Goal: Communication & Community: Answer question/provide support

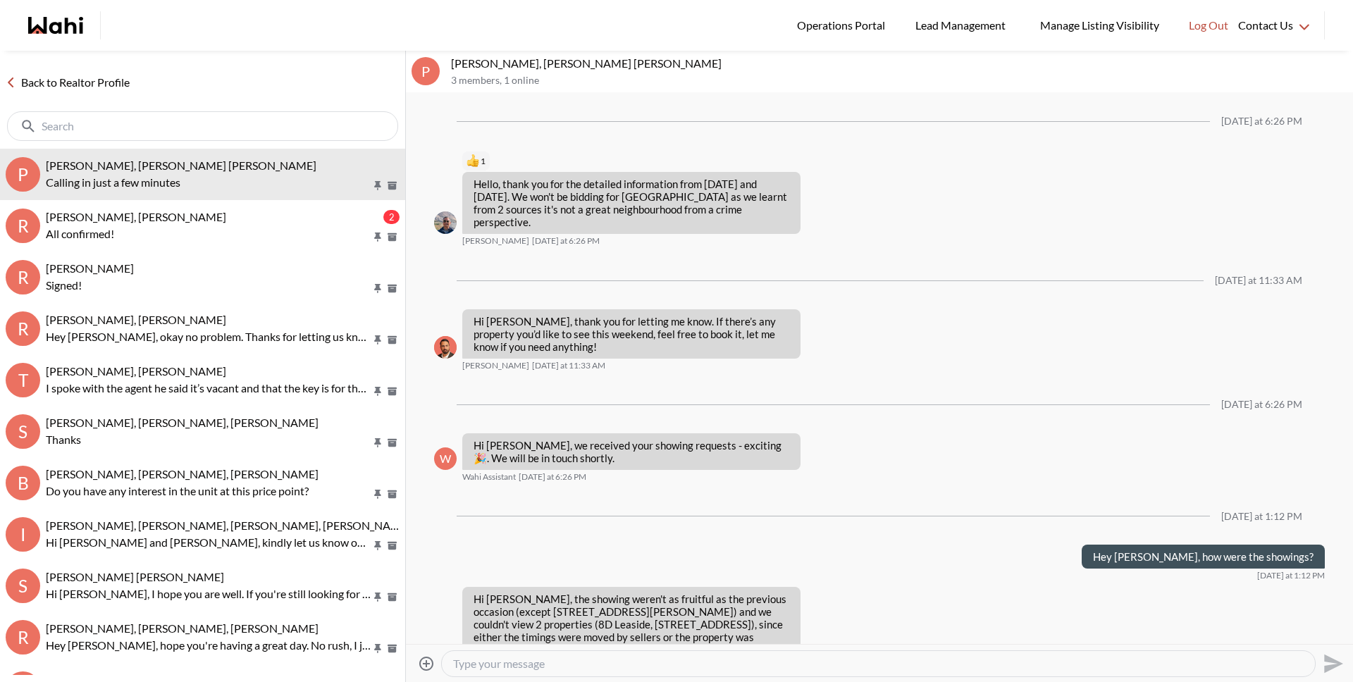
scroll to position [1336, 0]
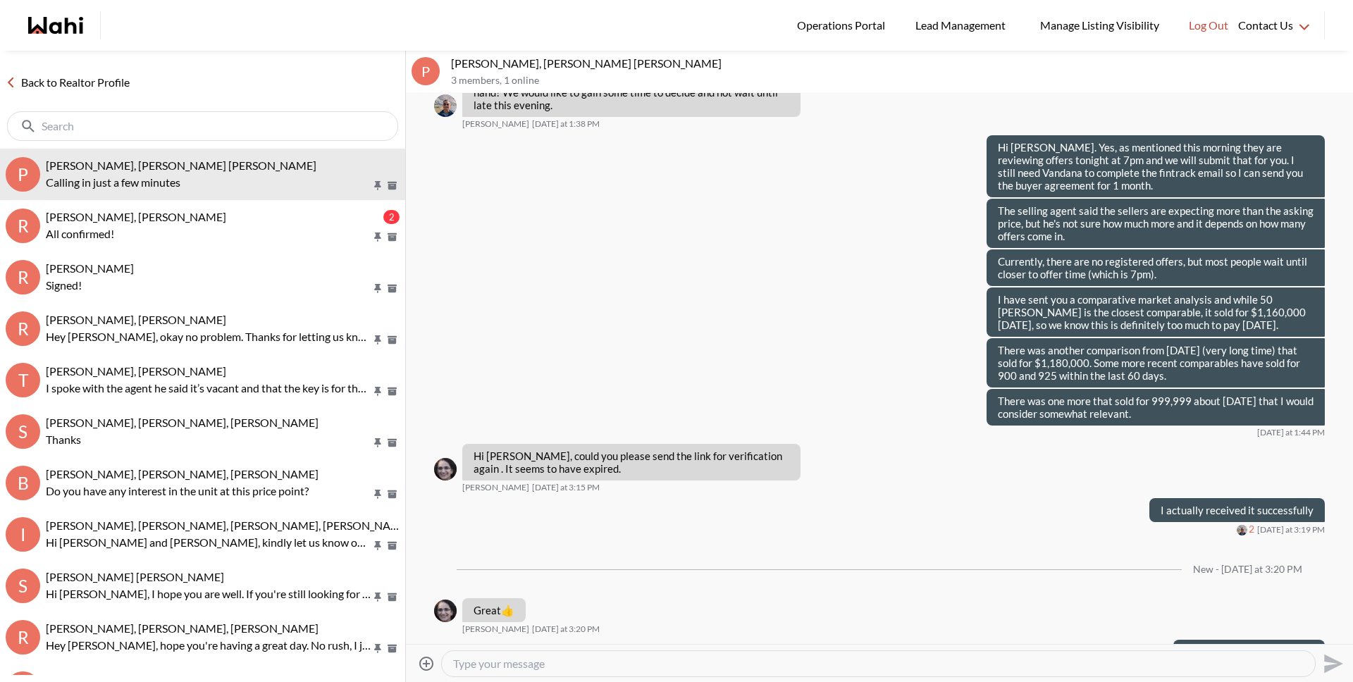
click at [499, 665] on textarea "Type your message" at bounding box center [878, 664] width 851 height 14
type textarea "[PERSON_NAME], nice to speak to you just now. As discussed, I've sent you the o…"
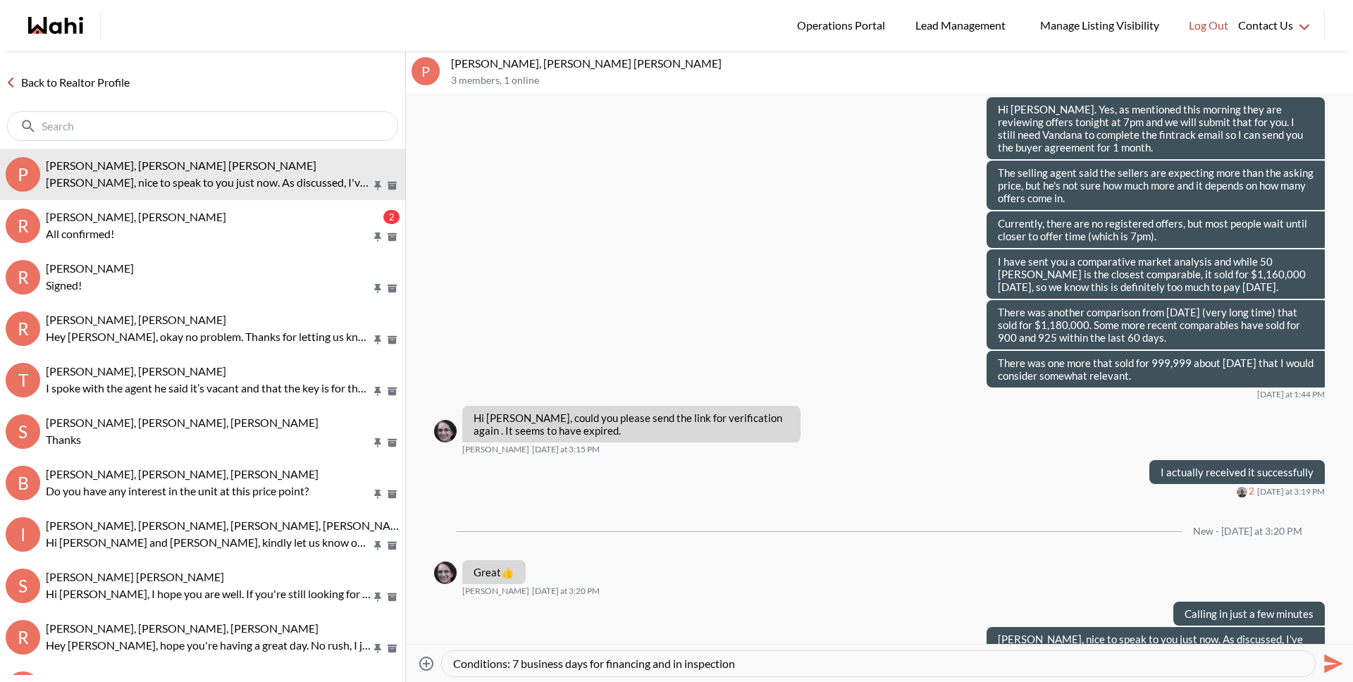
scroll to position [42, 0]
type textarea "In Summary, your offer for [STREET_ADDRESS][PERSON_NAME] is: $910,000 $25,000 d…"
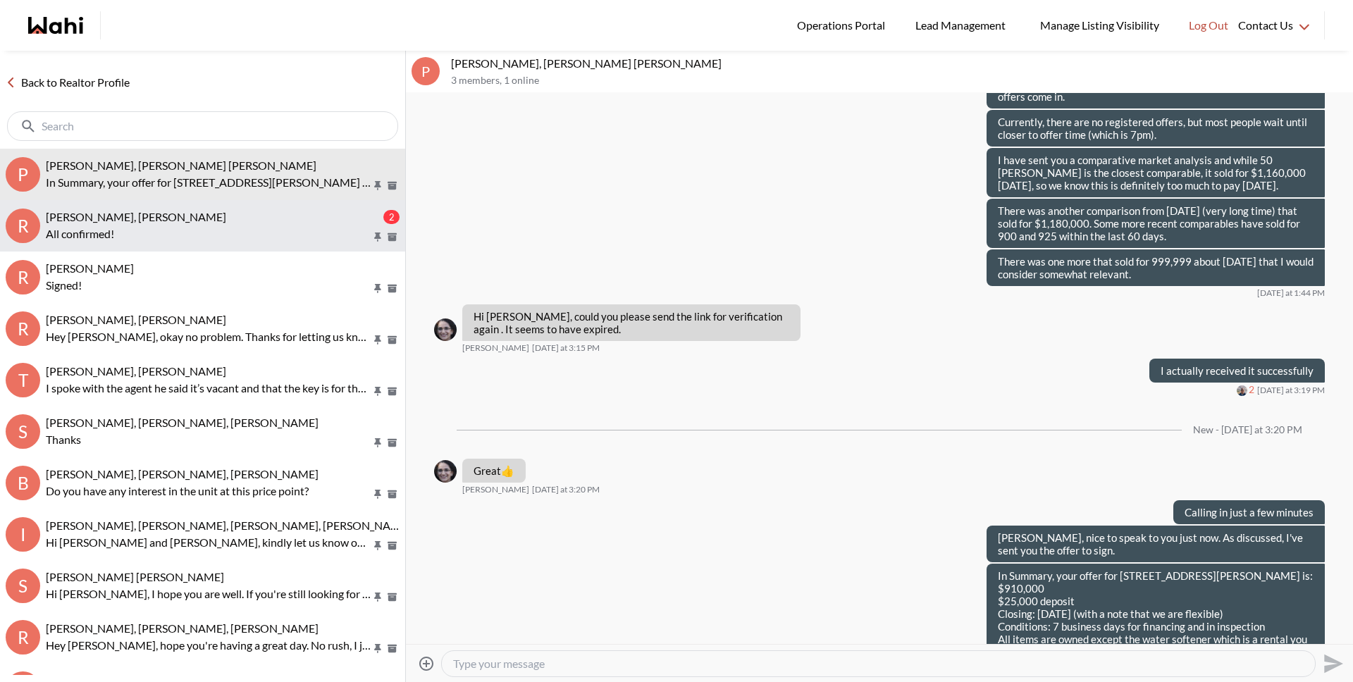
click at [170, 230] on p "All confirmed!" at bounding box center [209, 234] width 326 height 17
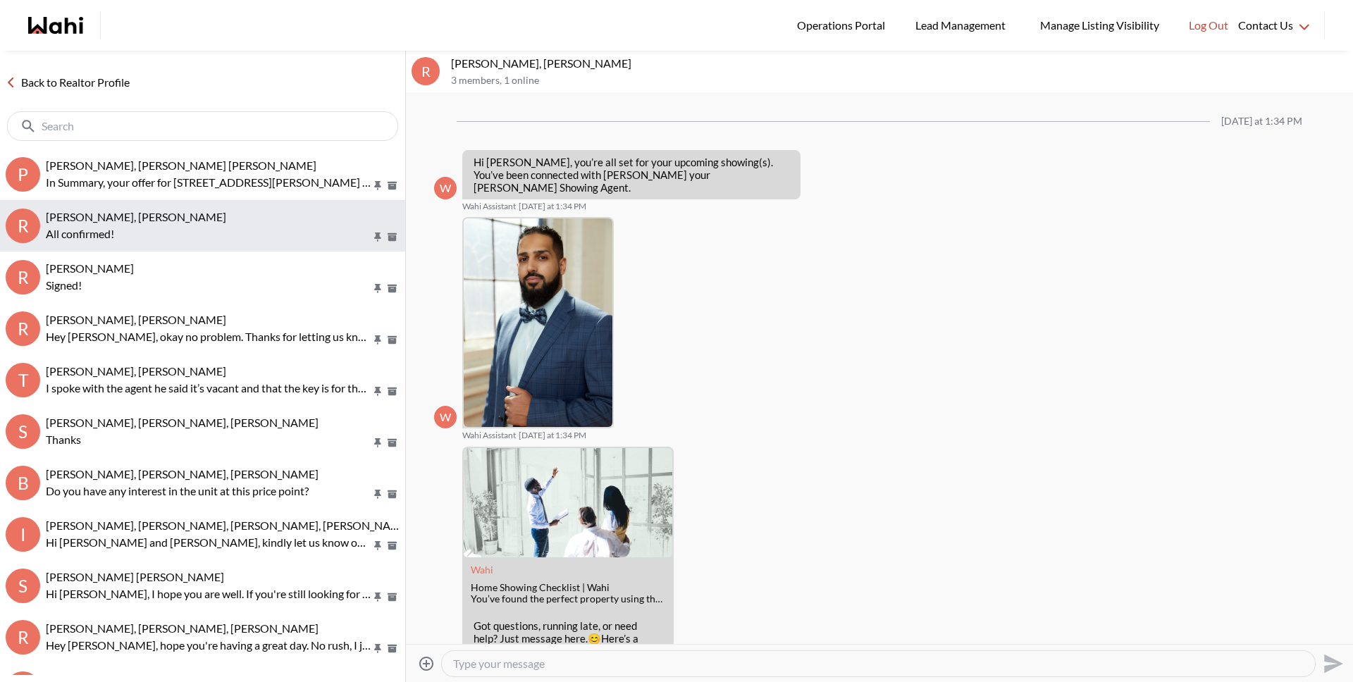
scroll to position [352, 0]
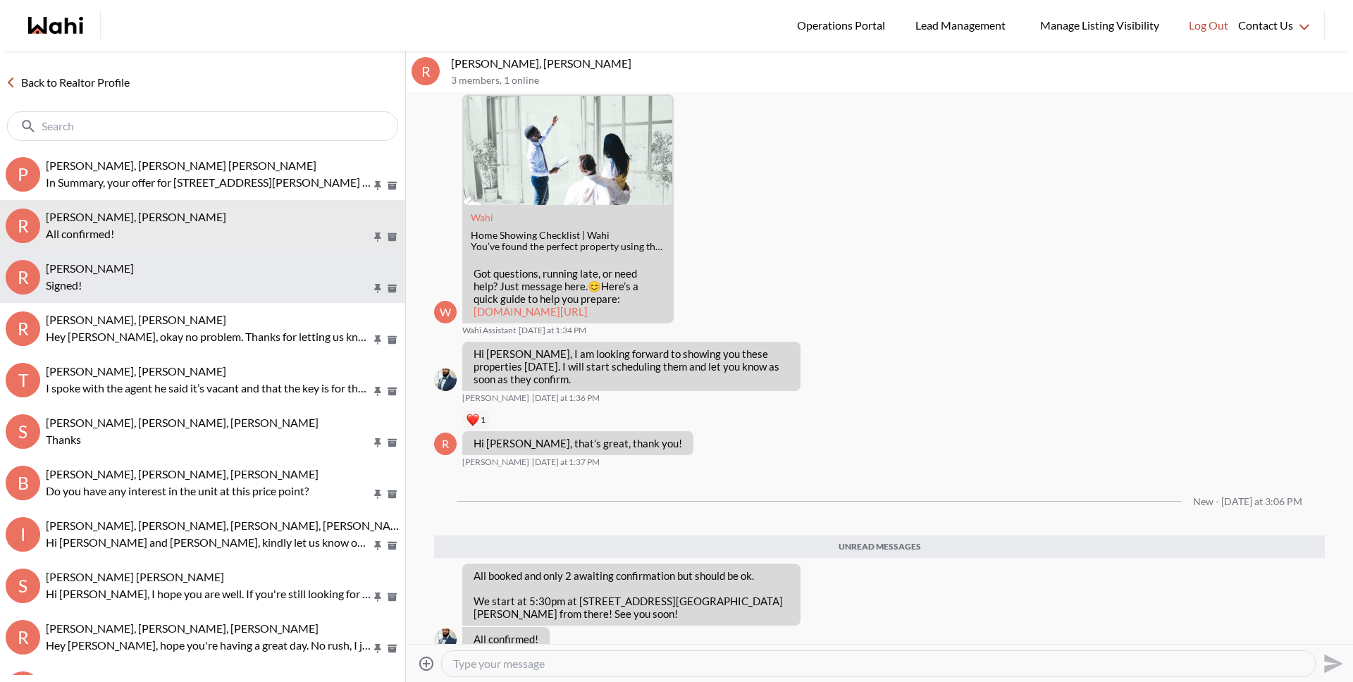
click at [139, 292] on p "Signed!" at bounding box center [209, 285] width 326 height 17
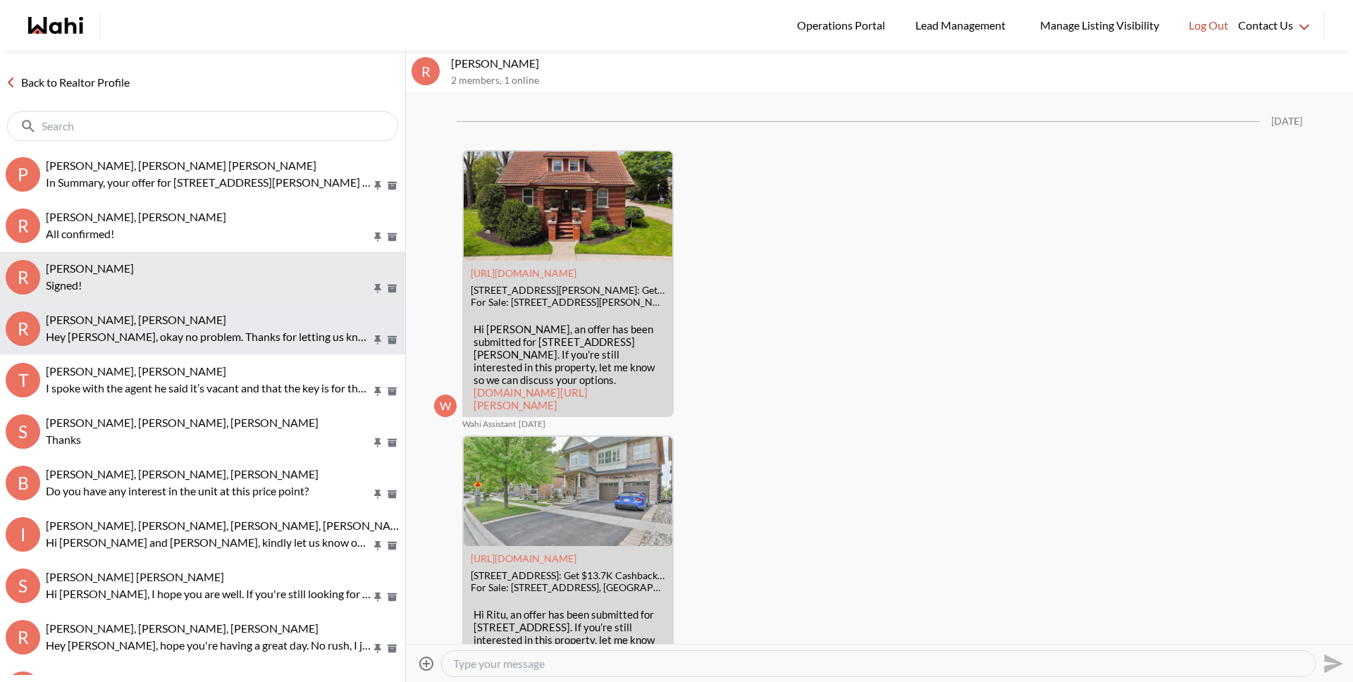
scroll to position [2211, 0]
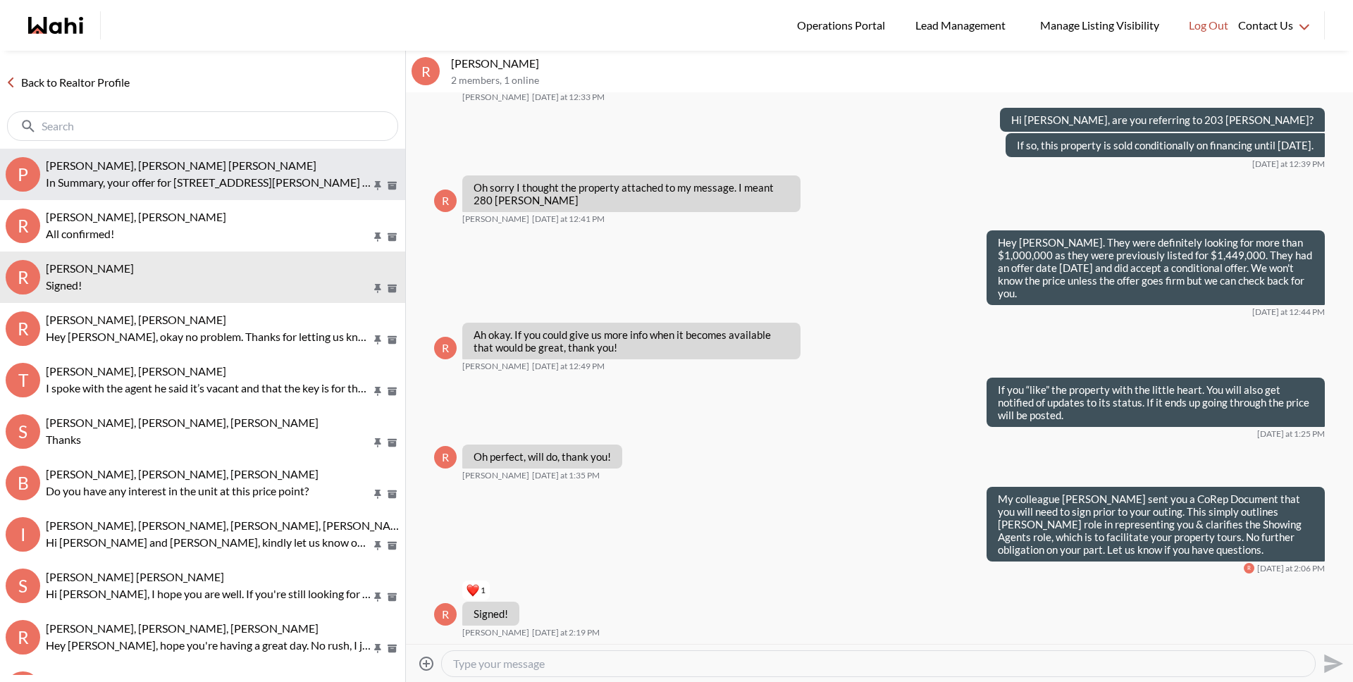
click at [126, 173] on div "[PERSON_NAME], [PERSON_NAME] [PERSON_NAME] In Summary, your offer for [STREET_A…" at bounding box center [223, 175] width 354 height 32
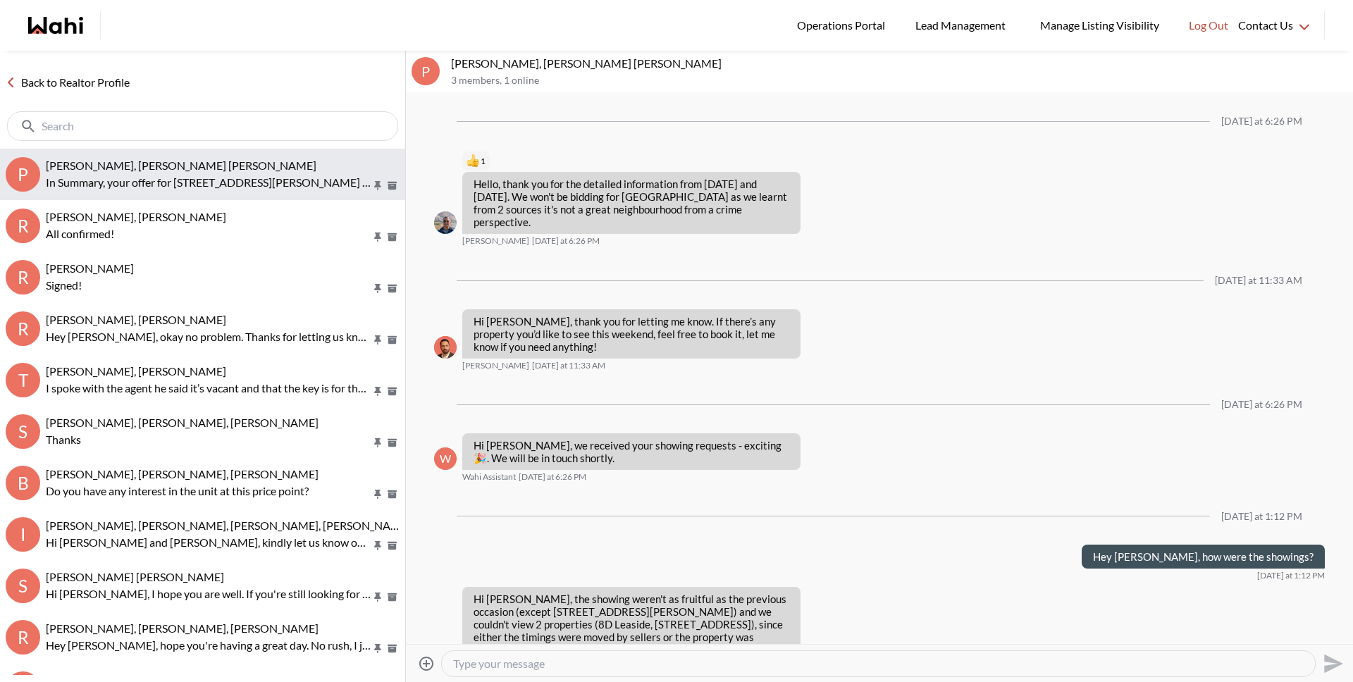
scroll to position [1418, 0]
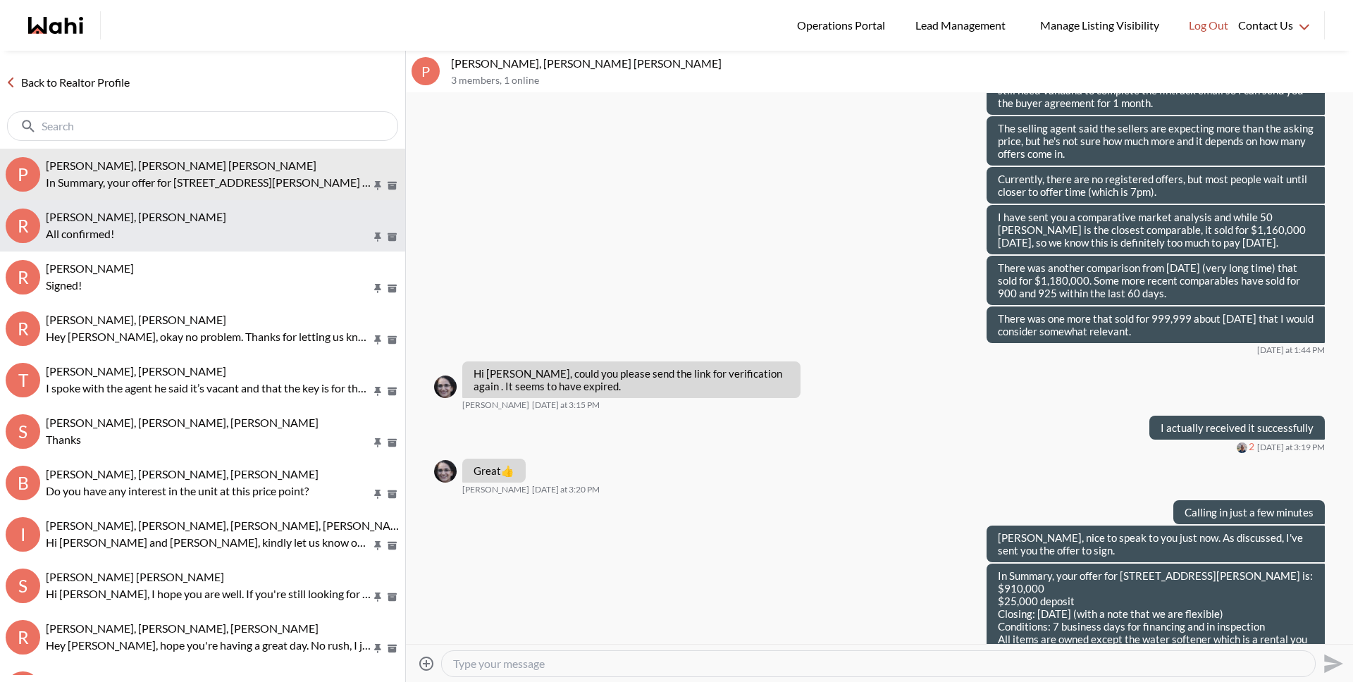
click at [126, 202] on button "R [PERSON_NAME], [PERSON_NAME] confirmed!" at bounding box center [202, 225] width 405 height 51
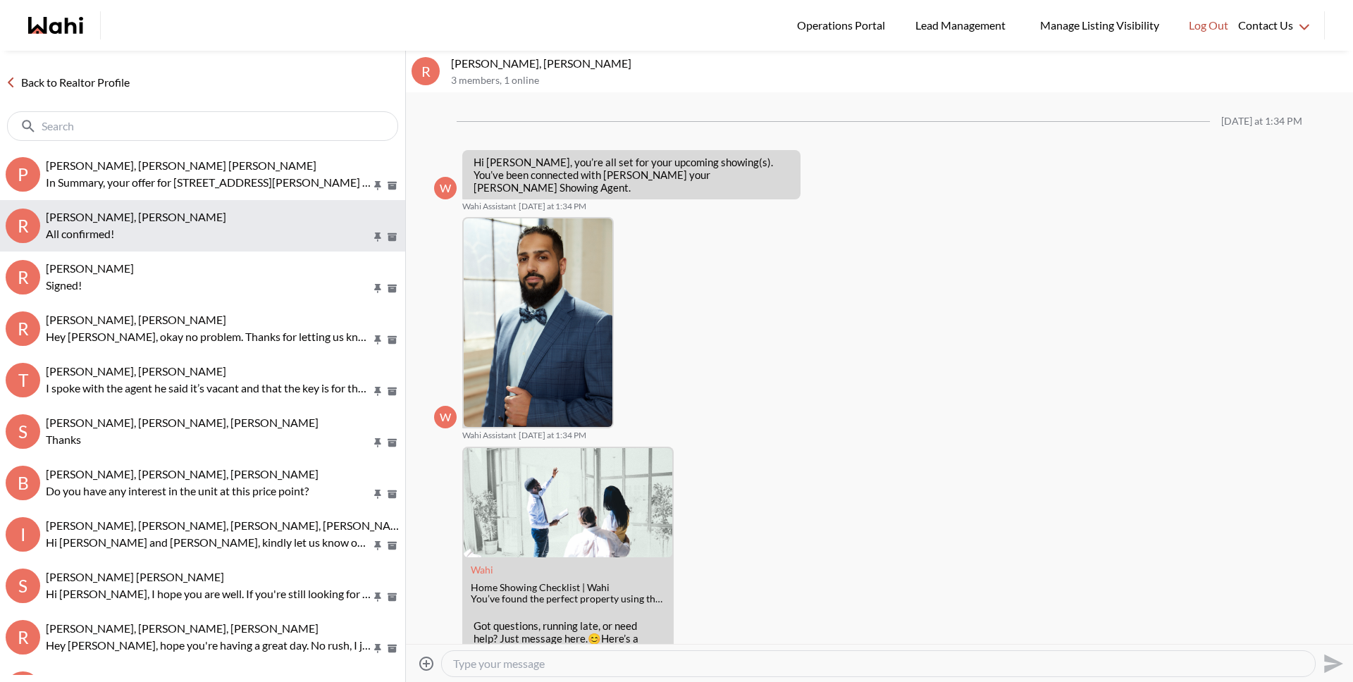
scroll to position [261, 0]
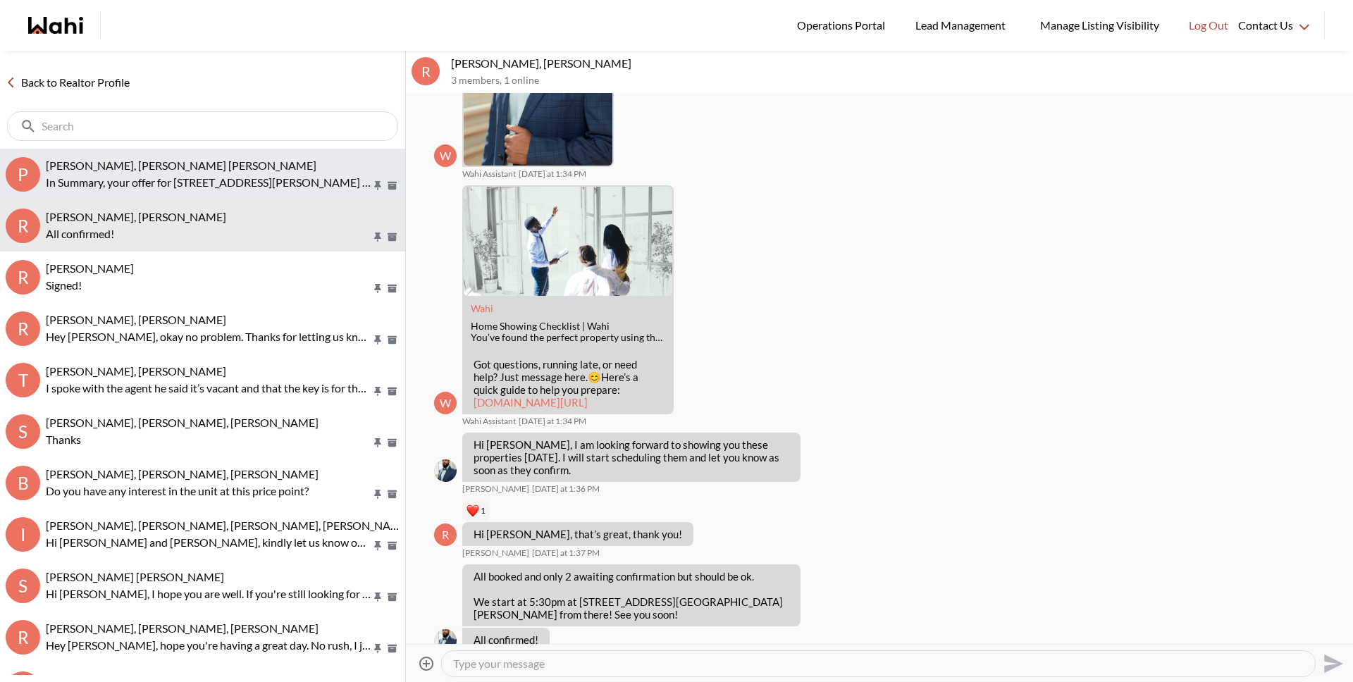
click at [130, 168] on span "[PERSON_NAME], [PERSON_NAME] [PERSON_NAME]" at bounding box center [181, 165] width 271 height 13
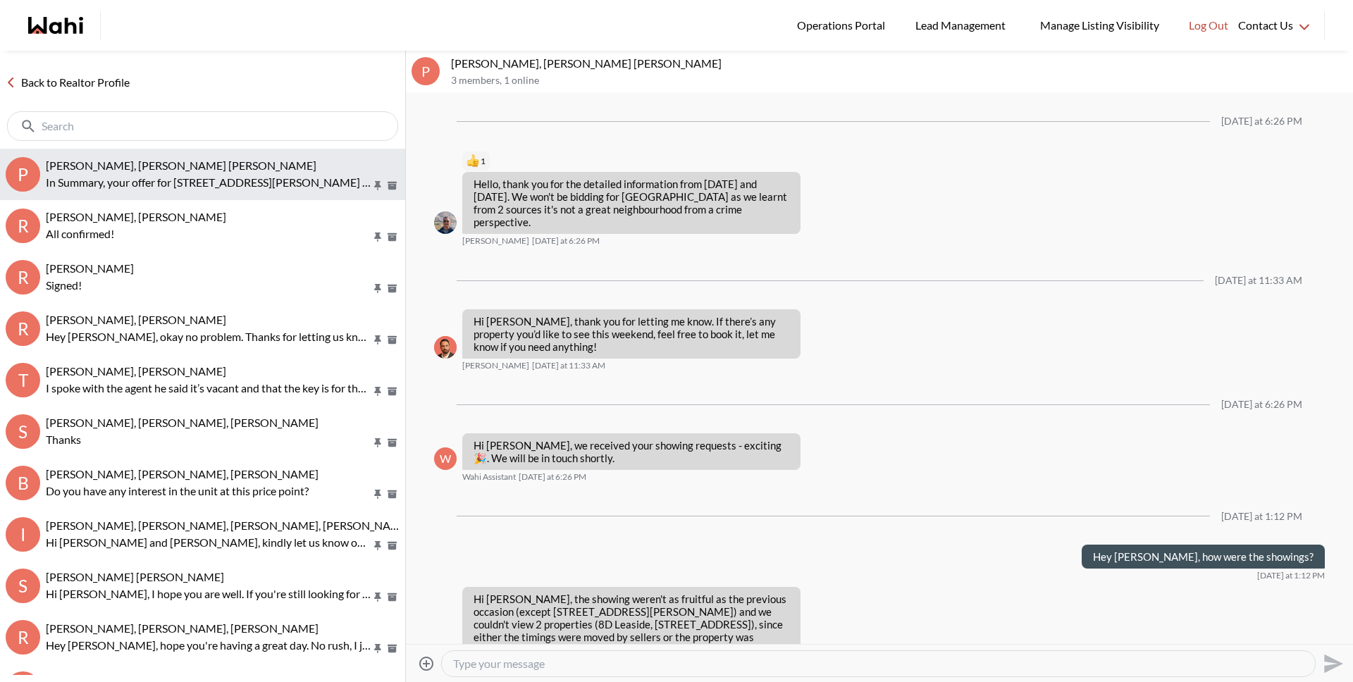
scroll to position [1418, 0]
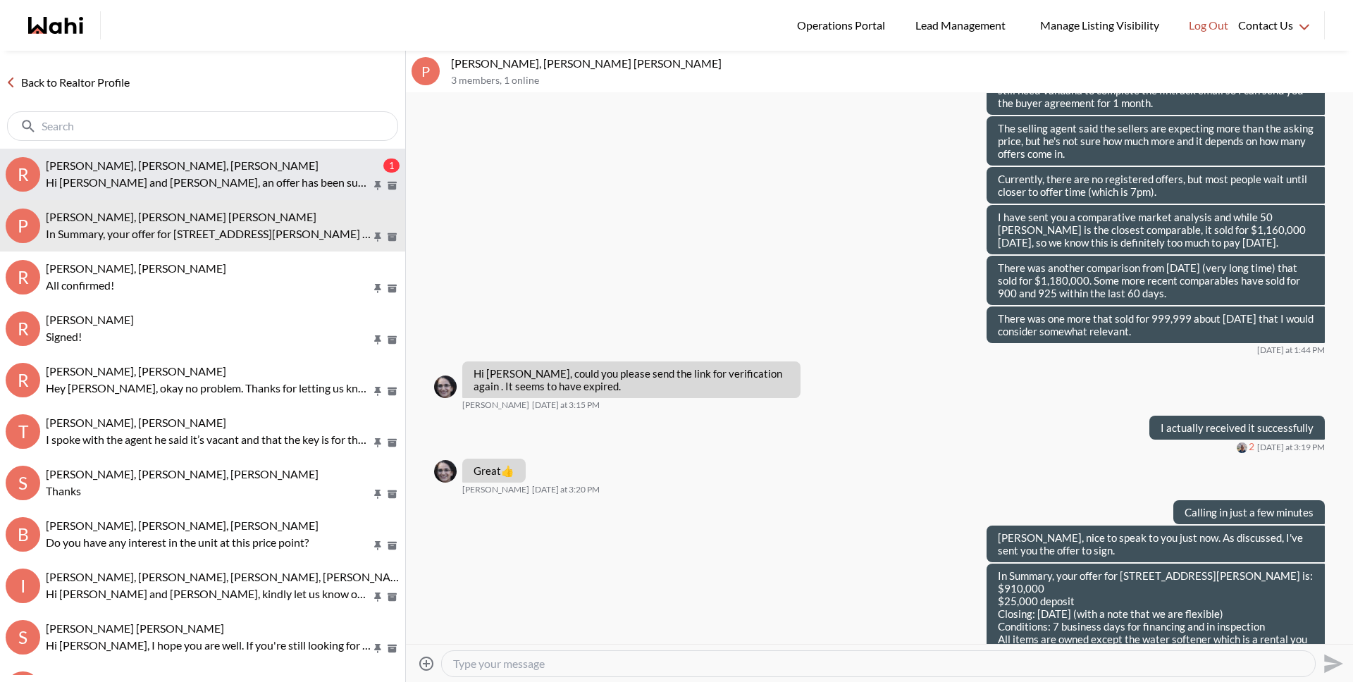
click at [154, 167] on span "[PERSON_NAME], [PERSON_NAME], [PERSON_NAME]" at bounding box center [182, 165] width 273 height 13
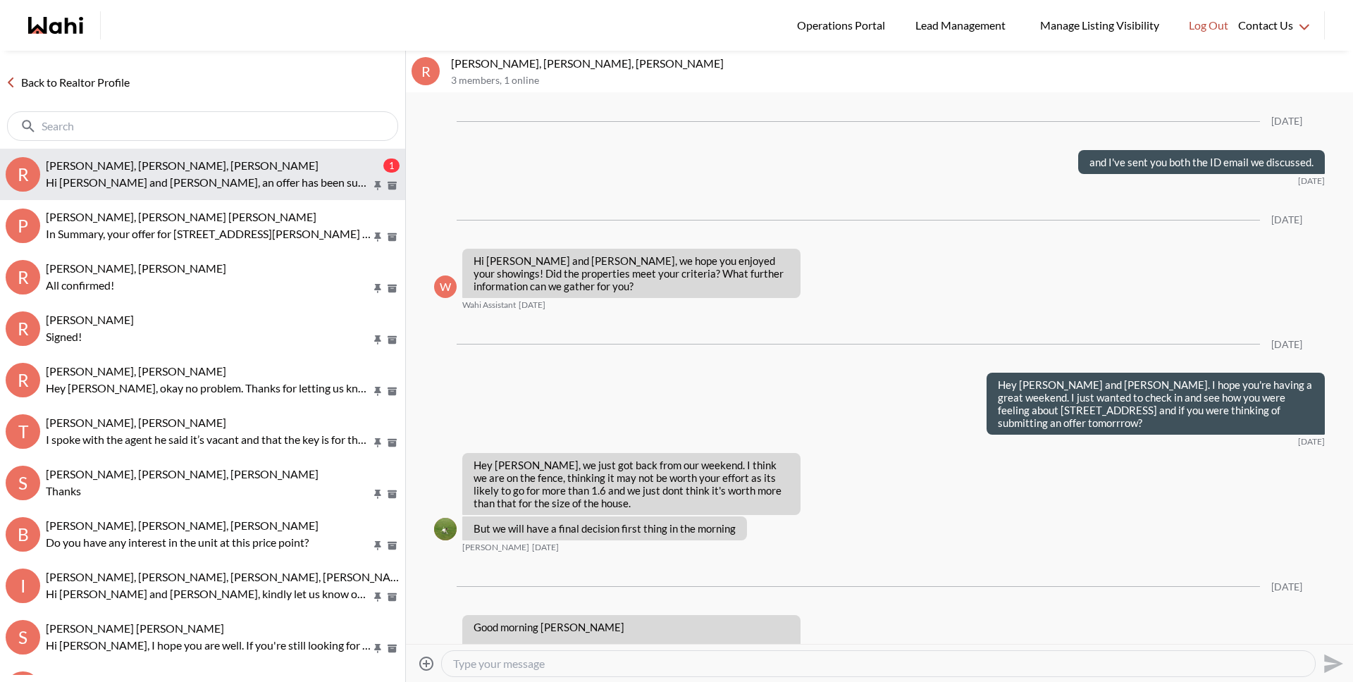
scroll to position [2352, 0]
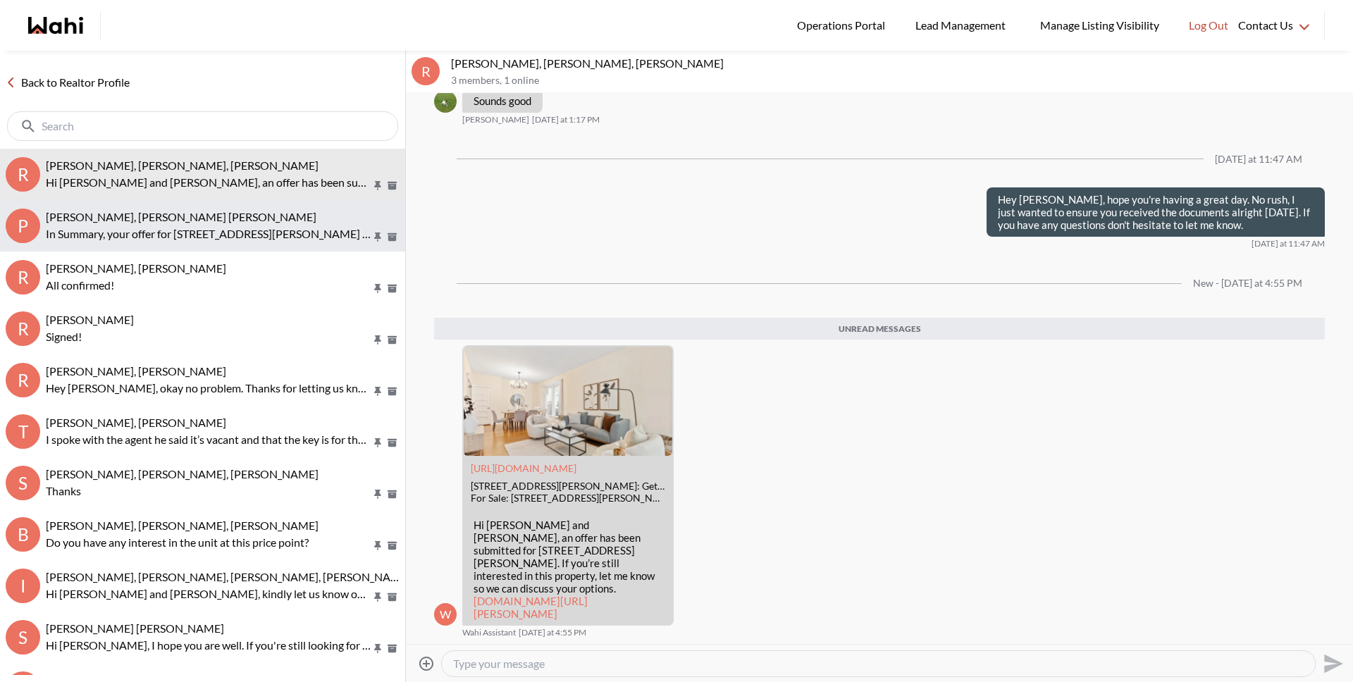
click at [128, 233] on p "In Summary, your offer for [STREET_ADDRESS][PERSON_NAME] is: $910,000 $25,000 d…" at bounding box center [209, 234] width 326 height 17
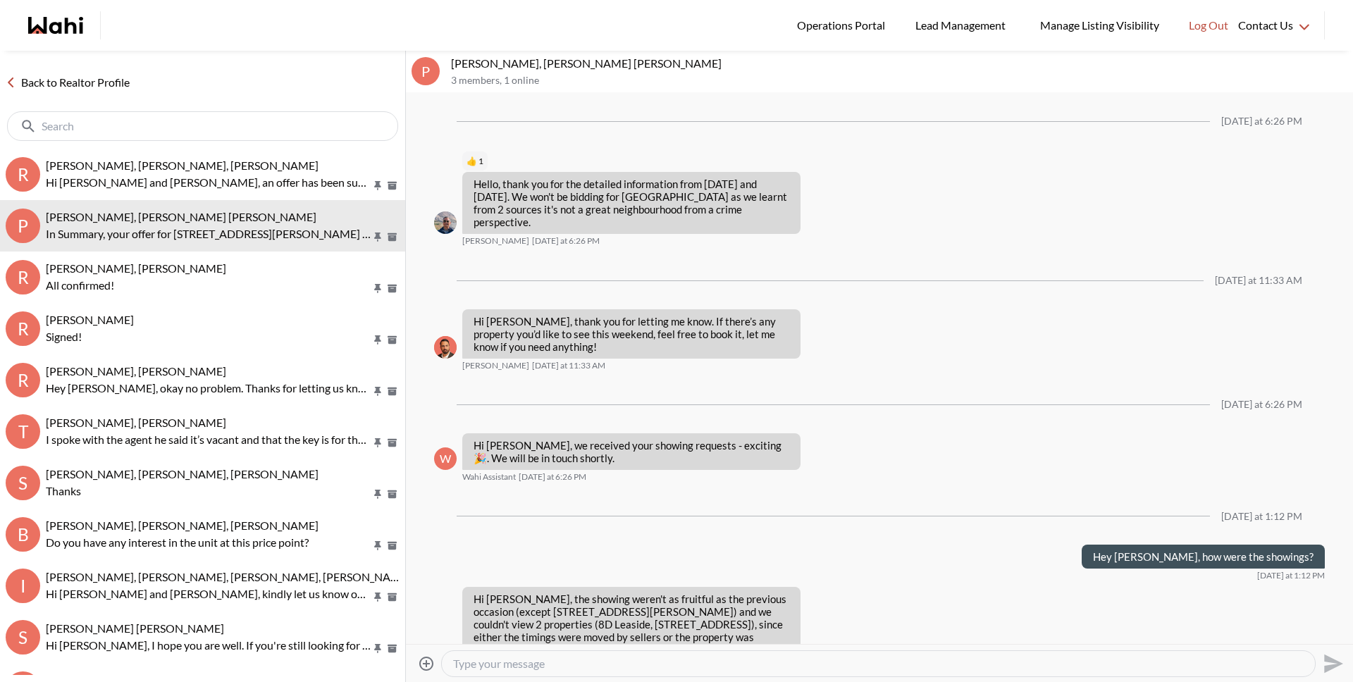
scroll to position [1418, 0]
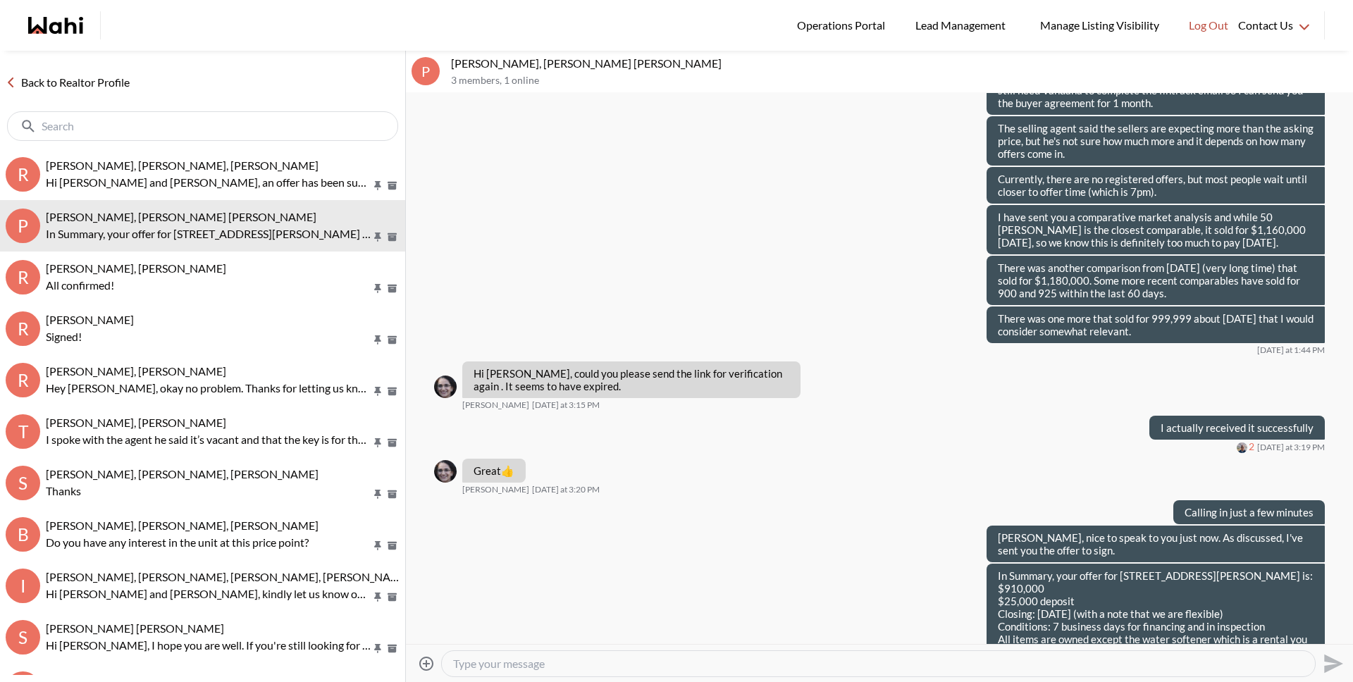
click at [101, 87] on link "Back to Realtor Profile" at bounding box center [67, 82] width 135 height 18
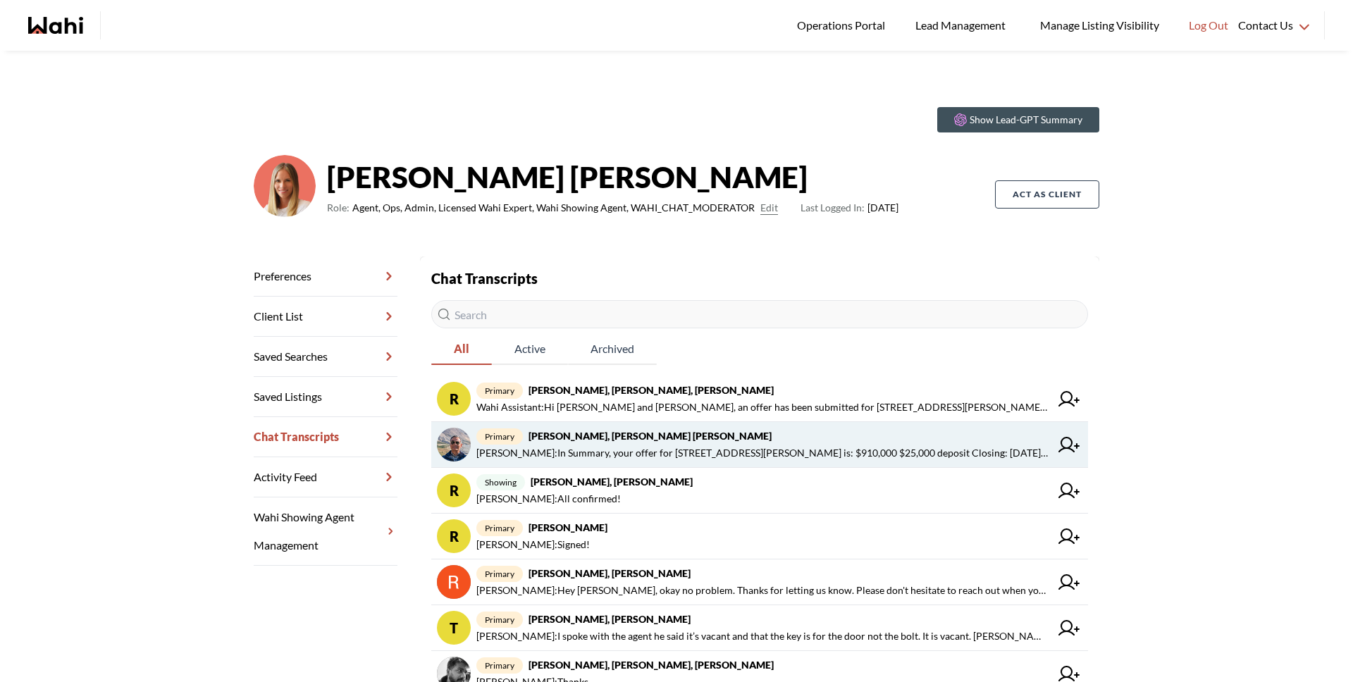
click at [522, 443] on span "primary [PERSON_NAME], [PERSON_NAME] [PERSON_NAME]" at bounding box center [763, 436] width 574 height 17
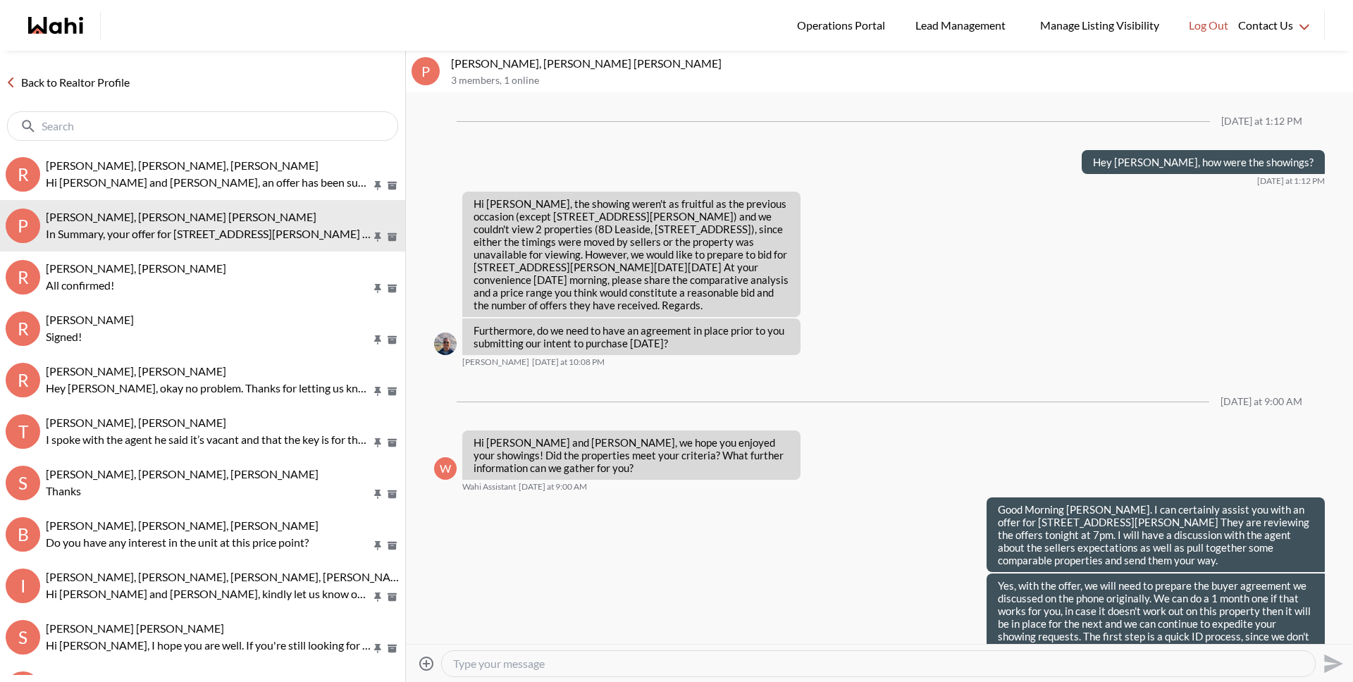
scroll to position [1036, 0]
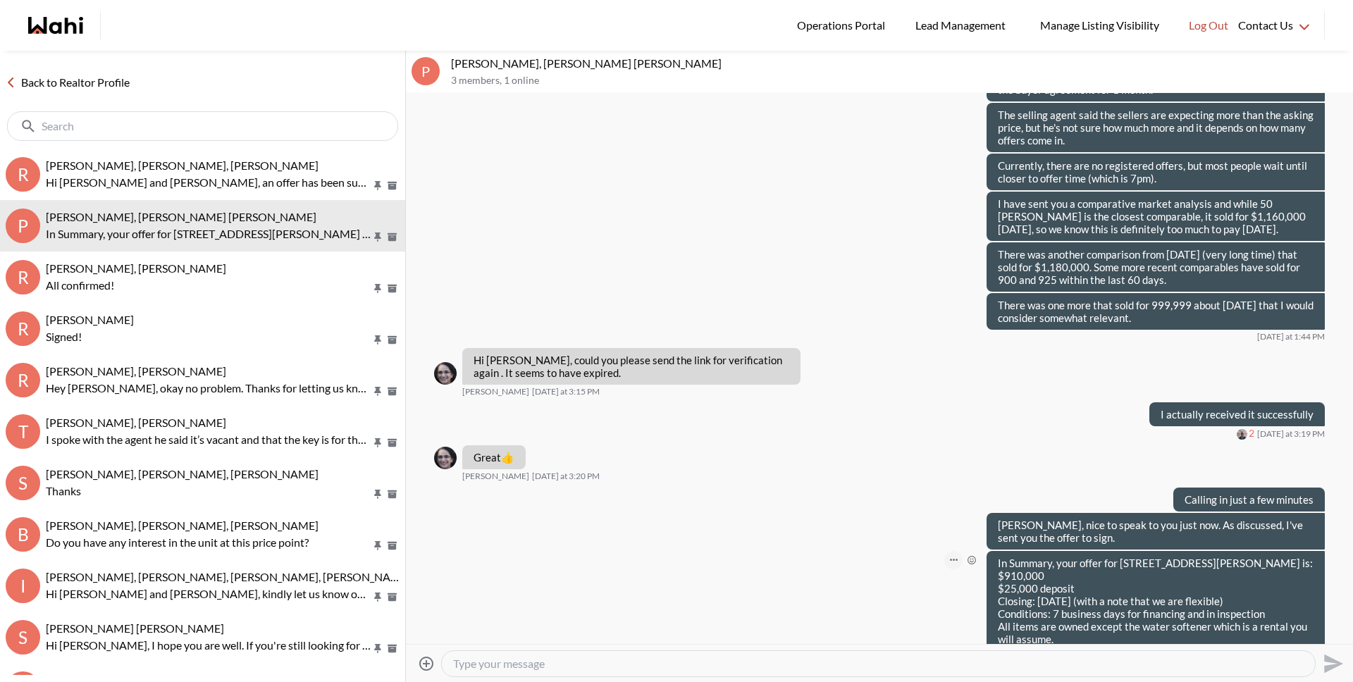
click at [944, 551] on button "Open Message Actions Menu" at bounding box center [953, 560] width 18 height 18
click at [893, 494] on button "Edit Message" at bounding box center [895, 487] width 113 height 25
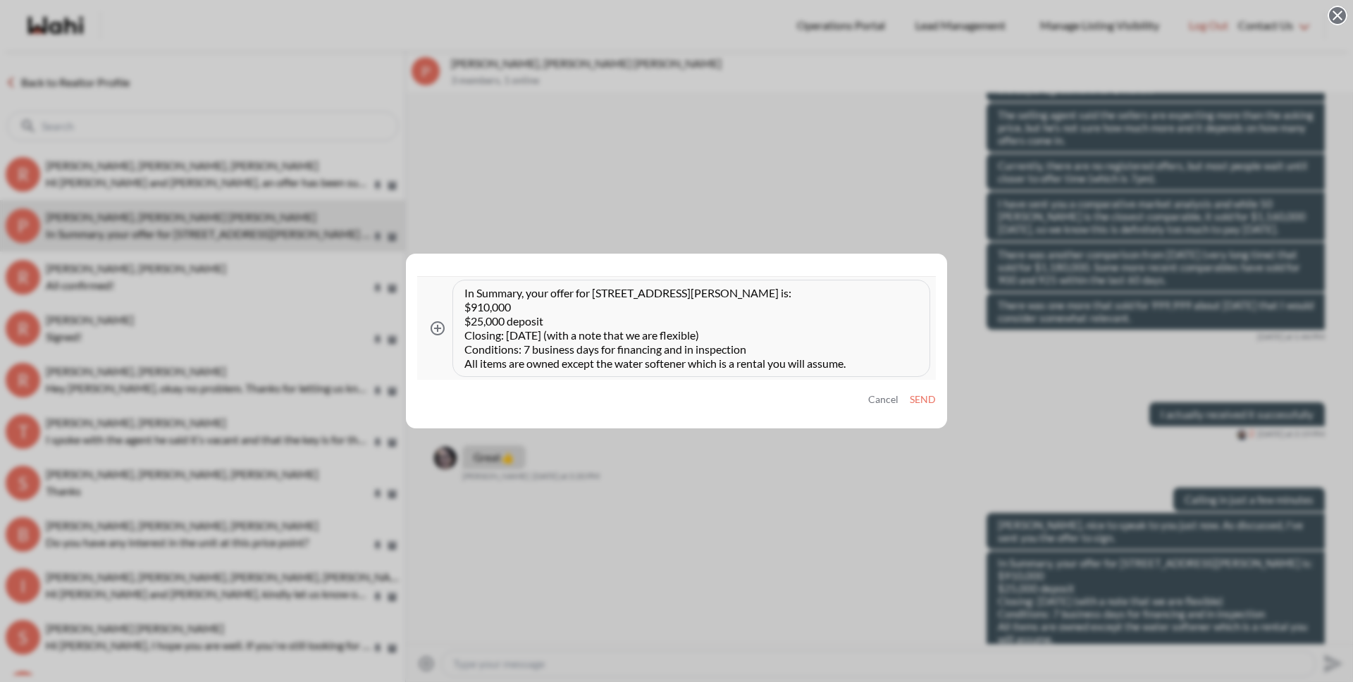
click at [696, 352] on textarea "In Summary, your offer for [STREET_ADDRESS][PERSON_NAME] is: $910,000 $25,000 d…" at bounding box center [691, 328] width 454 height 85
type textarea "In Summary, your offer for [STREET_ADDRESS][PERSON_NAME] is: $910,000 $25,000 d…"
click at [935, 400] on button "Send" at bounding box center [923, 400] width 26 height 12
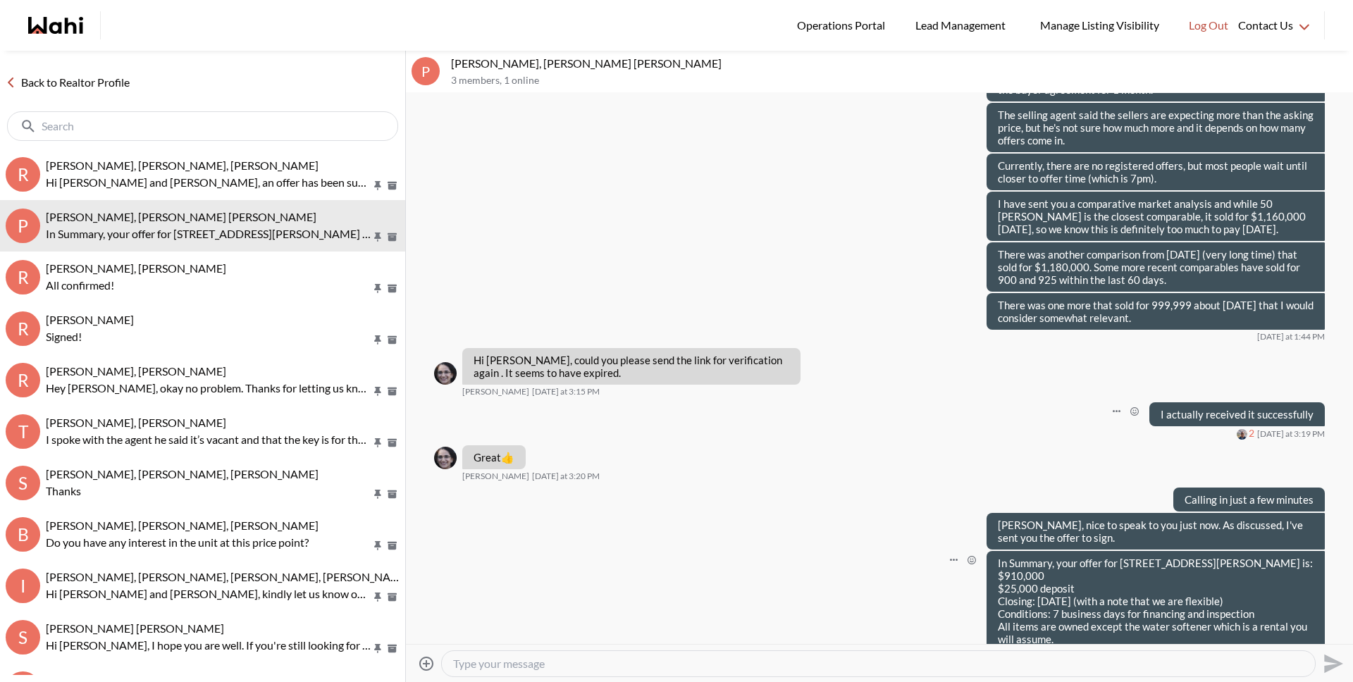
scroll to position [1035, 0]
